Goal: Task Accomplishment & Management: Use online tool/utility

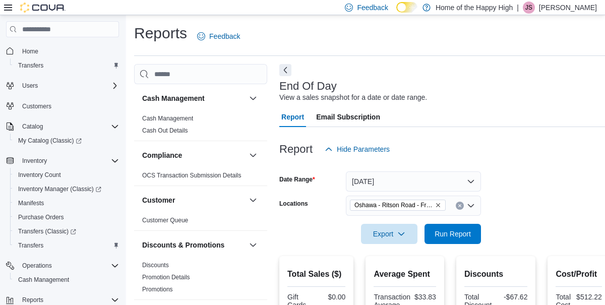
scroll to position [76, 0]
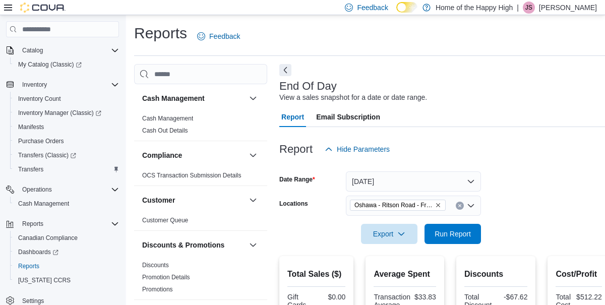
click at [460, 232] on span "Run Report" at bounding box center [452, 234] width 36 height 10
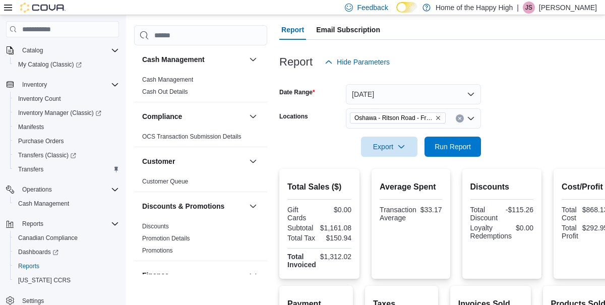
scroll to position [0, 0]
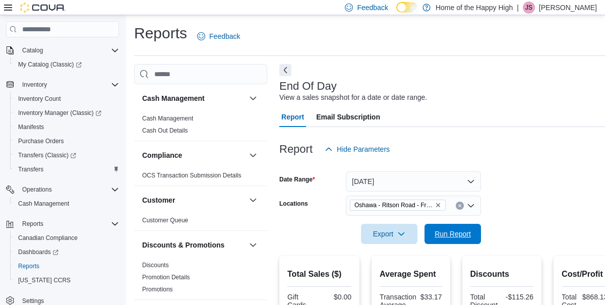
click at [455, 230] on span "Run Report" at bounding box center [452, 234] width 36 height 10
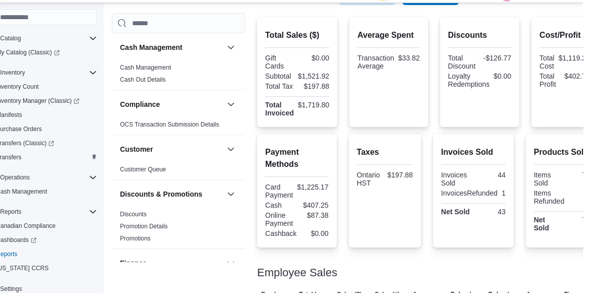
scroll to position [286, 0]
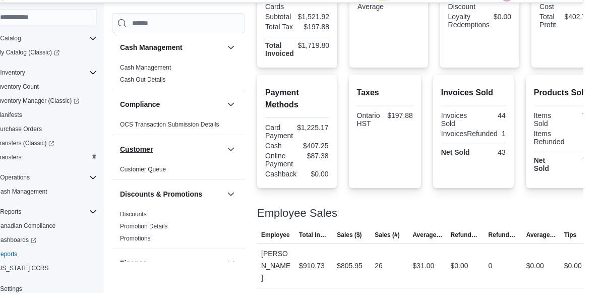
click at [237, 166] on button "Customer" at bounding box center [193, 161] width 103 height 10
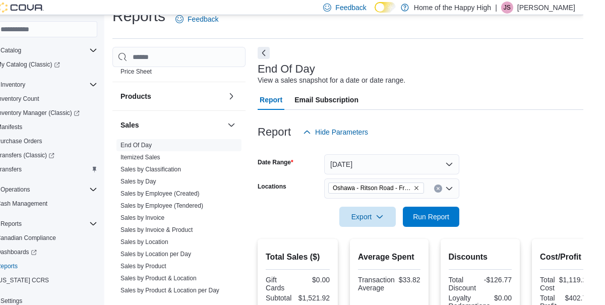
scroll to position [569, 0]
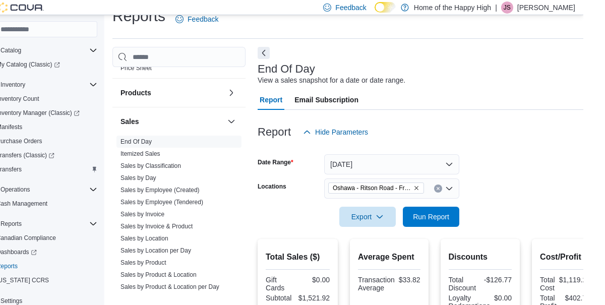
click at [166, 178] on link "Sales by Day" at bounding box center [160, 177] width 36 height 7
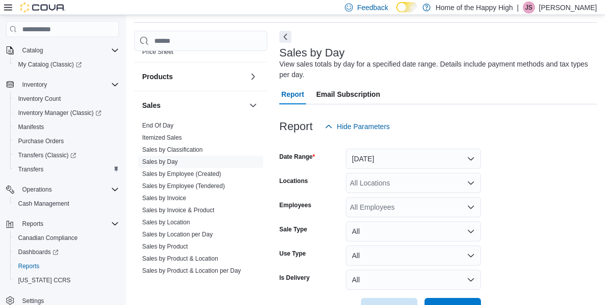
scroll to position [34, 0]
click at [454, 157] on button "[DATE]" at bounding box center [413, 158] width 135 height 20
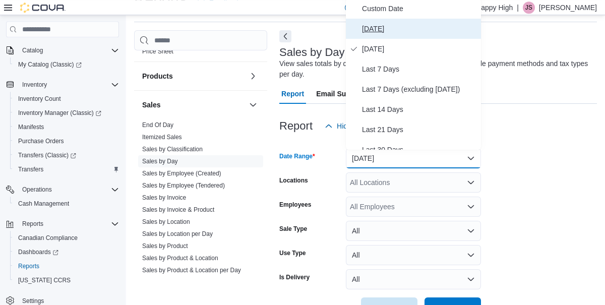
click at [365, 32] on span "[DATE]" at bounding box center [419, 29] width 115 height 12
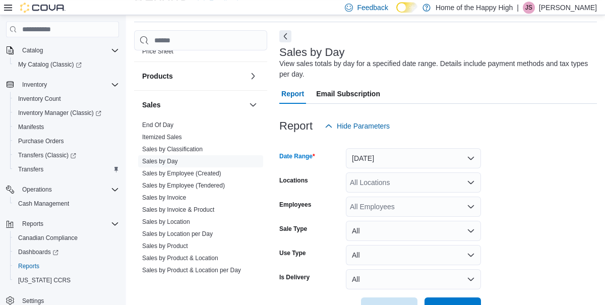
click at [392, 182] on div "All Locations" at bounding box center [413, 182] width 135 height 20
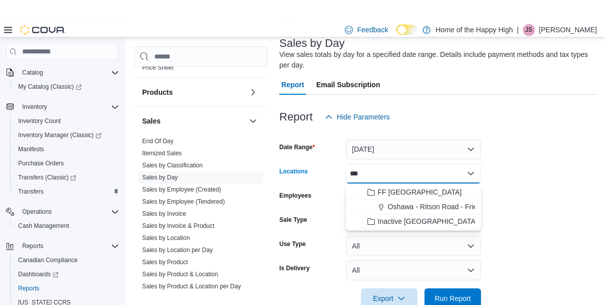
type input "***"
click at [460, 185] on div "All Employees" at bounding box center [413, 175] width 135 height 20
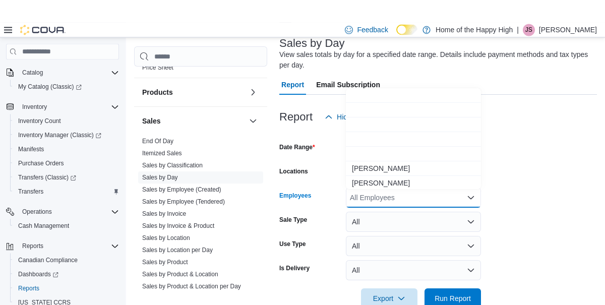
scroll to position [42, 0]
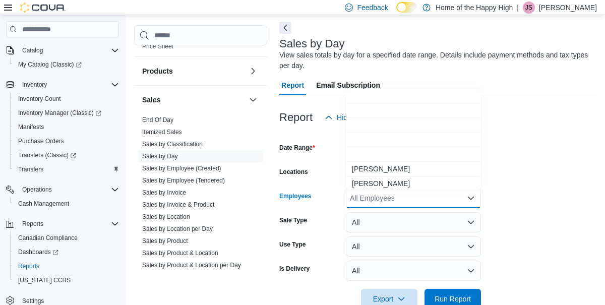
click at [552, 243] on form "Date Range [DATE] Locations *** Employees All Employees Combo box. Selected. Co…" at bounding box center [437, 217] width 317 height 181
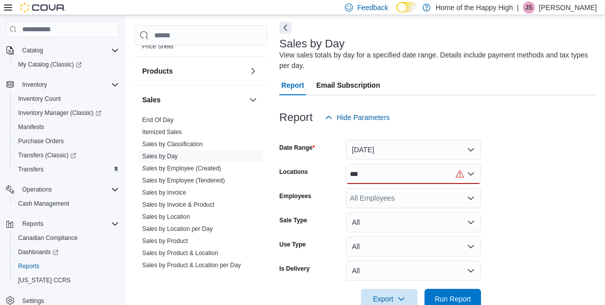
click at [406, 175] on div "***" at bounding box center [413, 174] width 135 height 20
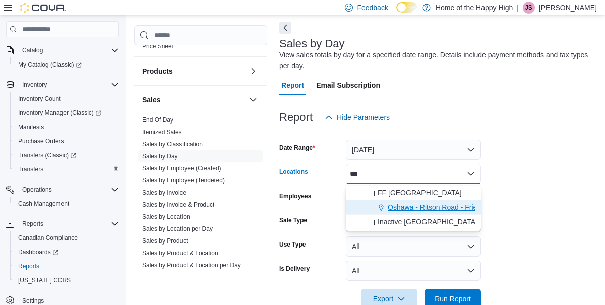
click at [447, 206] on span "Oshawa - Ritson Road - Friendly Stranger" at bounding box center [452, 207] width 131 height 10
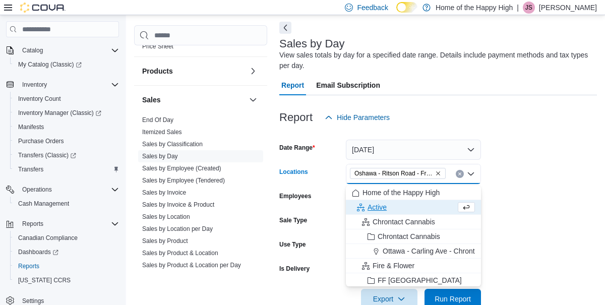
click at [546, 269] on form "Date Range [DATE] Locations [GEOGRAPHIC_DATA] - [GEOGRAPHIC_DATA] - Friendly St…" at bounding box center [437, 217] width 317 height 181
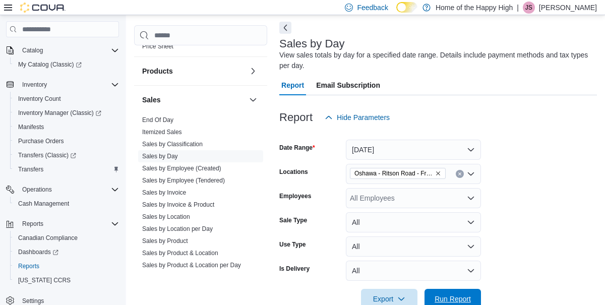
click at [449, 302] on span "Run Report" at bounding box center [452, 299] width 36 height 10
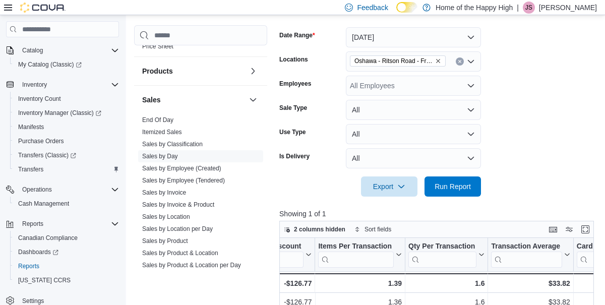
scroll to position [153, 0]
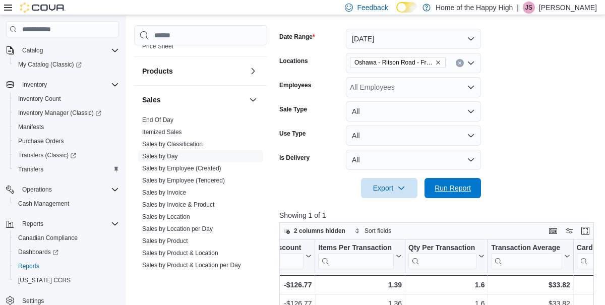
click at [454, 186] on span "Run Report" at bounding box center [452, 188] width 36 height 10
click at [448, 186] on span "Run Report" at bounding box center [452, 188] width 36 height 10
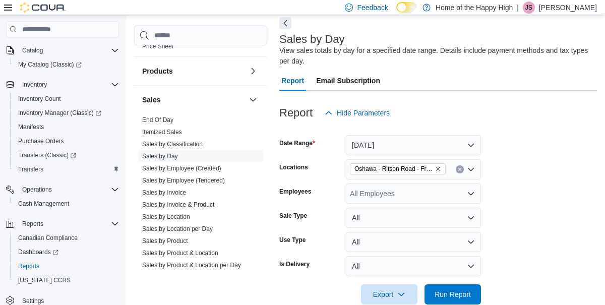
scroll to position [0, 0]
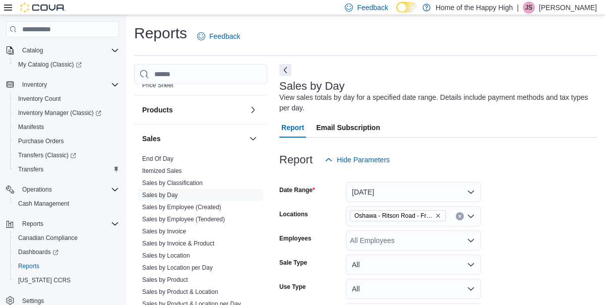
click at [212, 220] on link "Sales by Employee (Tendered)" at bounding box center [183, 219] width 83 height 7
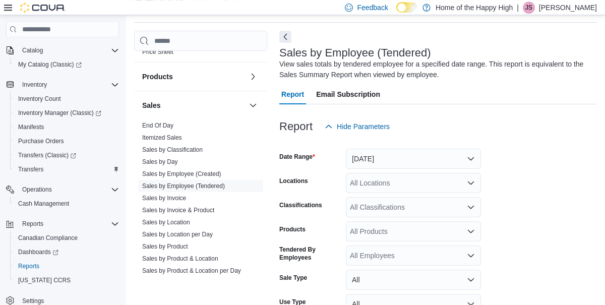
scroll to position [34, 0]
click at [406, 160] on button "[DATE]" at bounding box center [413, 158] width 135 height 20
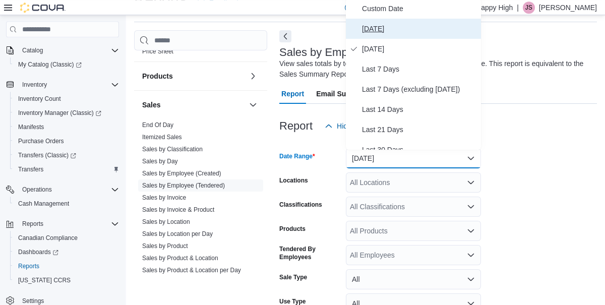
click at [366, 31] on span "[DATE]" at bounding box center [419, 29] width 115 height 12
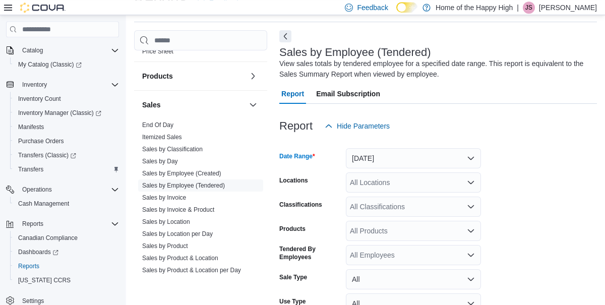
click at [391, 184] on div "All Locations" at bounding box center [413, 182] width 135 height 20
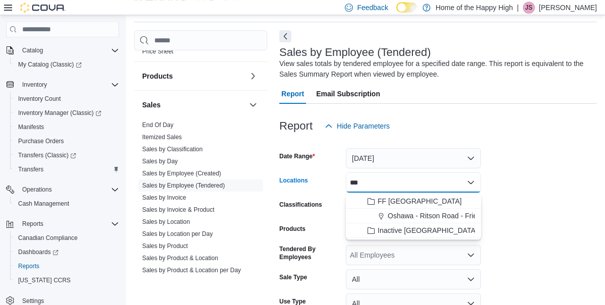
type input "***"
click at [466, 215] on span "Oshawa - Ritson Road - Friendly Stranger" at bounding box center [452, 216] width 131 height 10
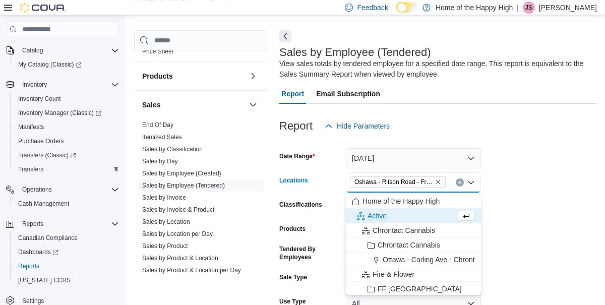
click at [557, 225] on form "Date Range [DATE] Locations [GEOGRAPHIC_DATA] - [GEOGRAPHIC_DATA] - Friendly St…" at bounding box center [437, 251] width 317 height 230
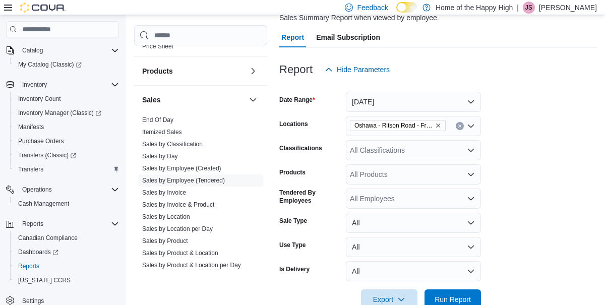
scroll to position [90, 0]
click at [449, 297] on span "Run Report" at bounding box center [452, 300] width 36 height 10
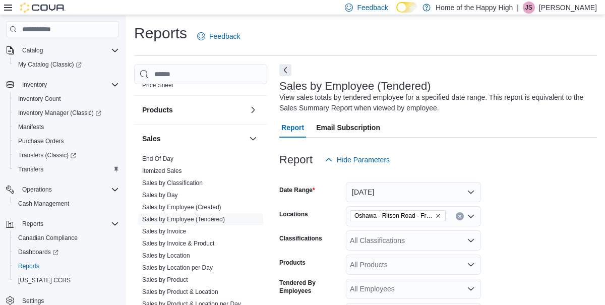
click at [150, 159] on link "End Of Day" at bounding box center [157, 158] width 31 height 7
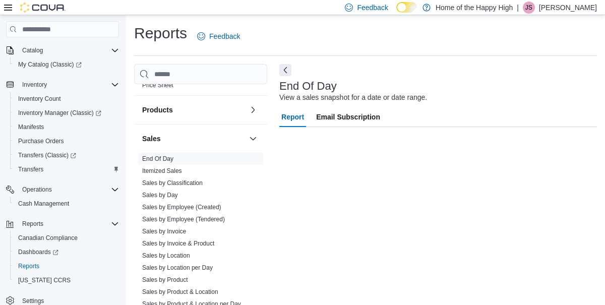
scroll to position [11, 0]
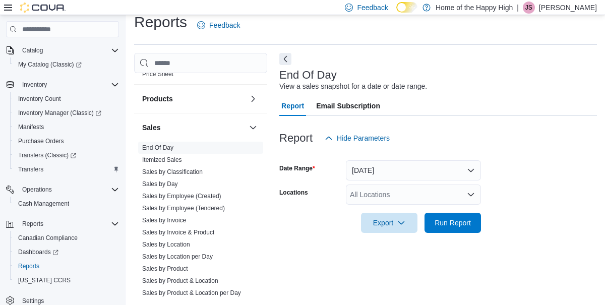
click at [433, 197] on div "All Locations" at bounding box center [413, 194] width 135 height 20
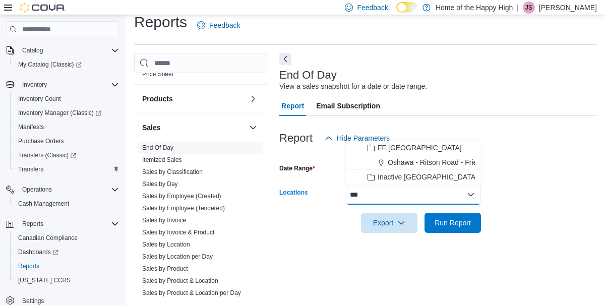
type input "***"
click at [456, 163] on span "Oshawa - Ritson Road - Friendly Stranger" at bounding box center [452, 162] width 131 height 10
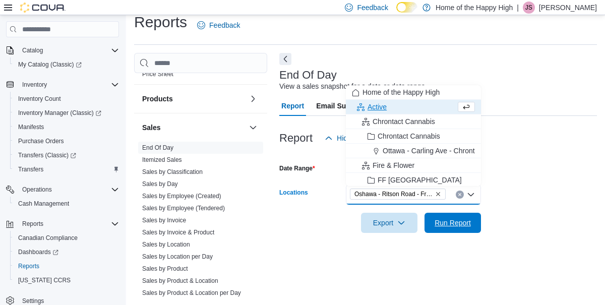
click at [470, 220] on span "Run Report" at bounding box center [452, 223] width 36 height 10
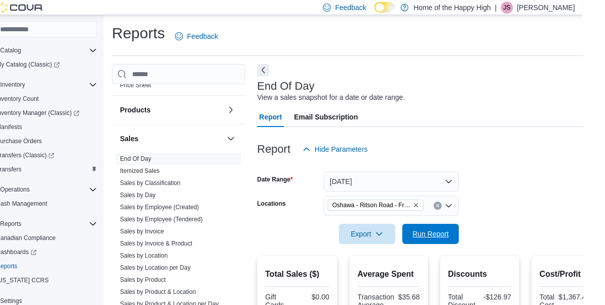
click at [458, 234] on span "Run Report" at bounding box center [452, 234] width 36 height 10
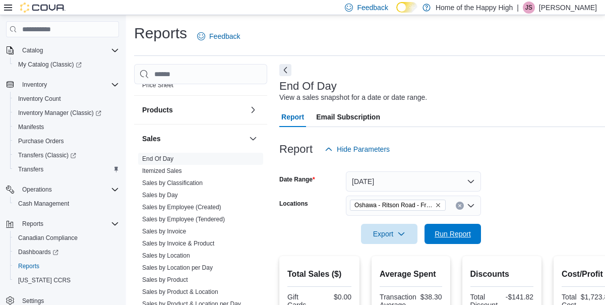
click at [460, 230] on span "Run Report" at bounding box center [452, 234] width 36 height 10
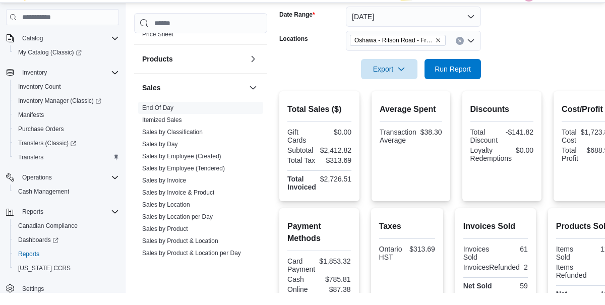
scroll to position [157, 0]
